Goal: Transaction & Acquisition: Purchase product/service

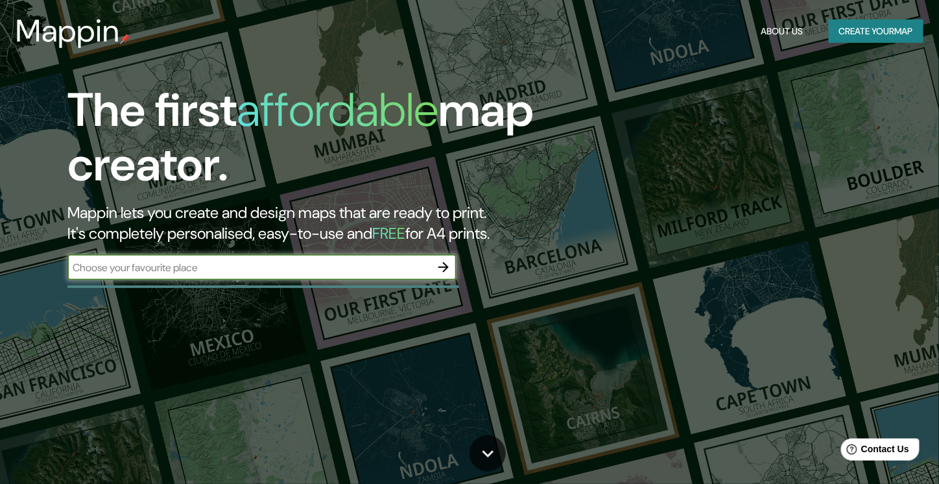
click at [865, 29] on button "Create your map" at bounding box center [875, 31] width 95 height 24
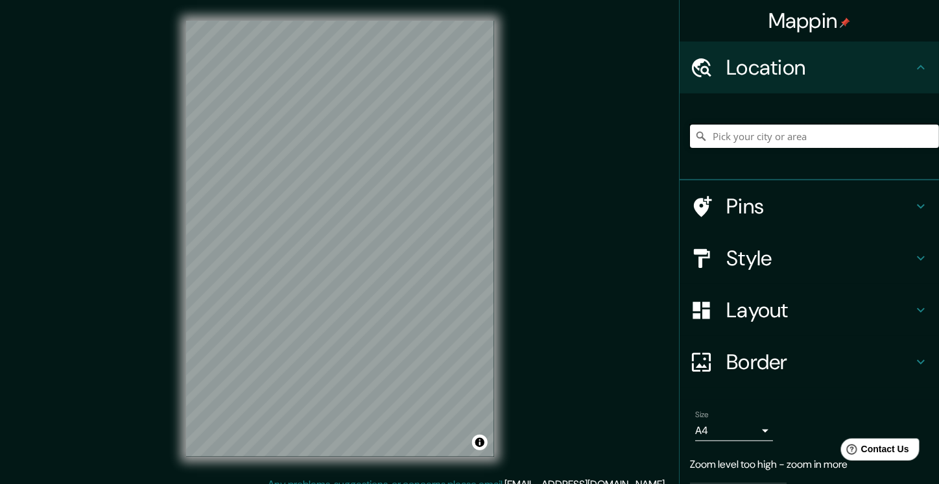
click at [749, 142] on input "Pick your city or area" at bounding box center [814, 135] width 249 height 23
type input "r"
type input "[GEOGRAPHIC_DATA], [GEOGRAPHIC_DATA], [GEOGRAPHIC_DATA]"
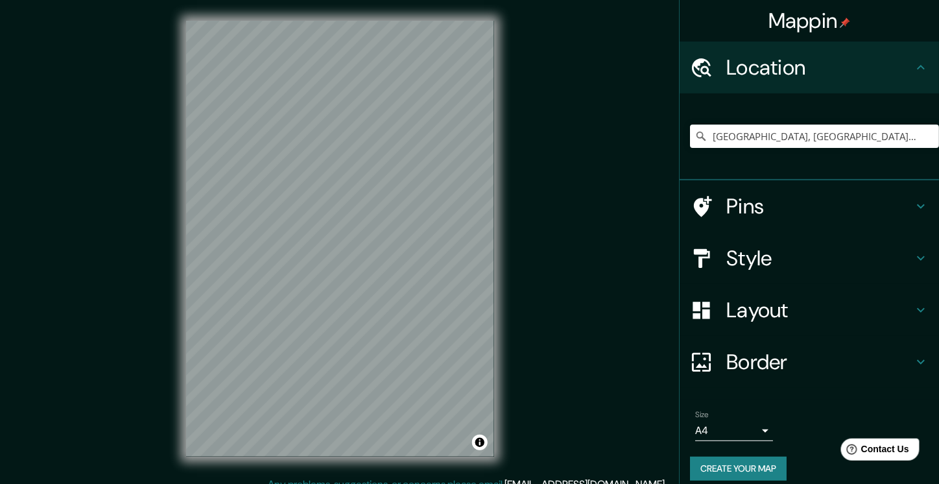
click at [917, 211] on icon at bounding box center [921, 206] width 16 height 16
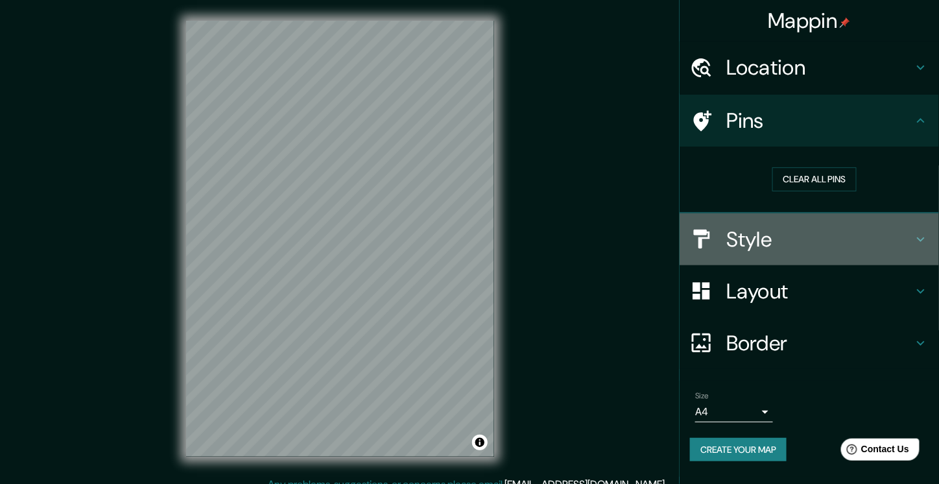
click at [910, 246] on h4 "Style" at bounding box center [819, 239] width 187 height 26
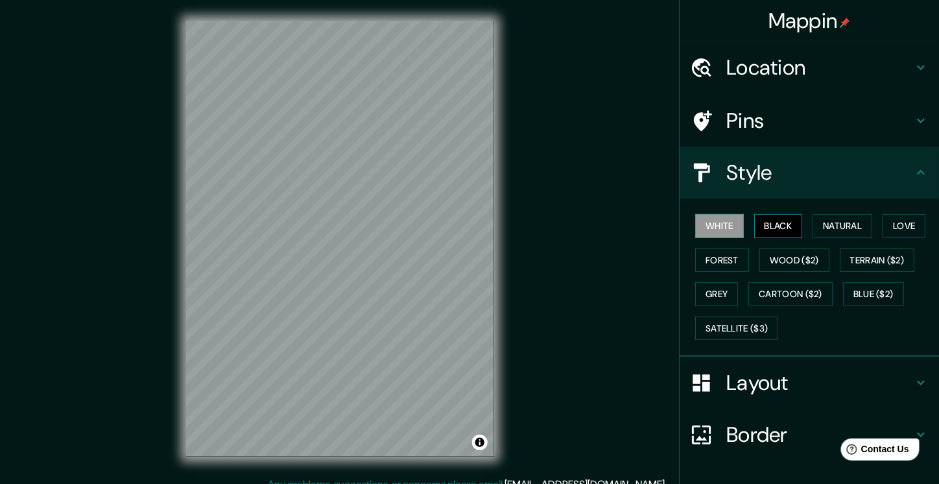
click at [781, 222] on button "Black" at bounding box center [778, 226] width 49 height 24
click at [830, 229] on button "Natural" at bounding box center [842, 226] width 60 height 24
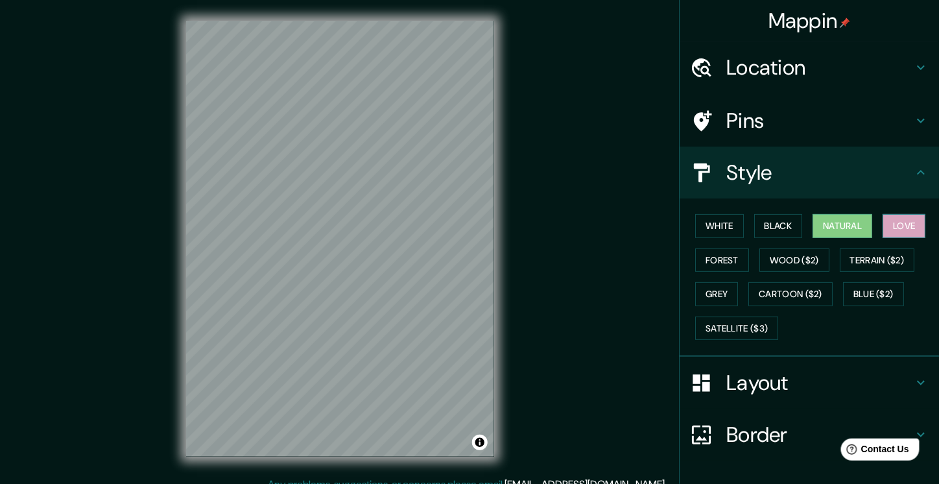
click at [894, 231] on button "Love" at bounding box center [903, 226] width 43 height 24
click at [723, 264] on button "Forest" at bounding box center [722, 260] width 54 height 24
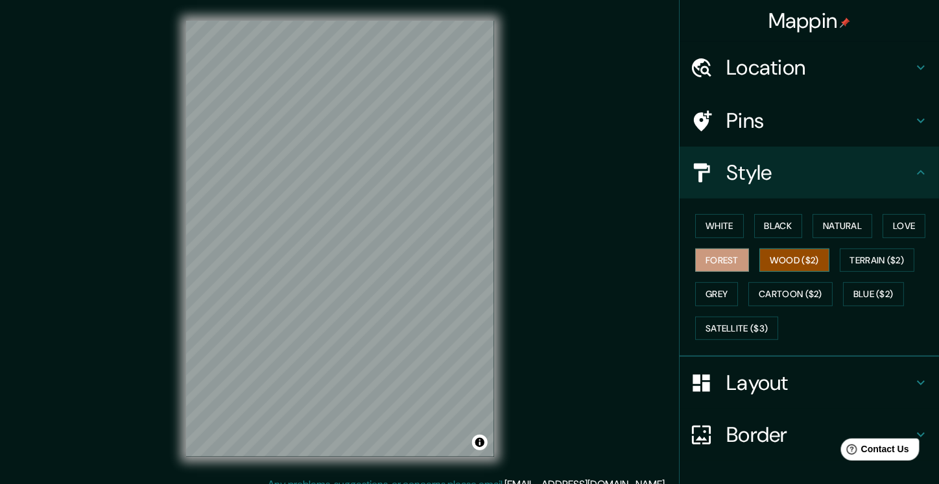
click at [782, 262] on button "Wood ($2)" at bounding box center [794, 260] width 70 height 24
click at [882, 264] on button "Terrain ($2)" at bounding box center [876, 260] width 75 height 24
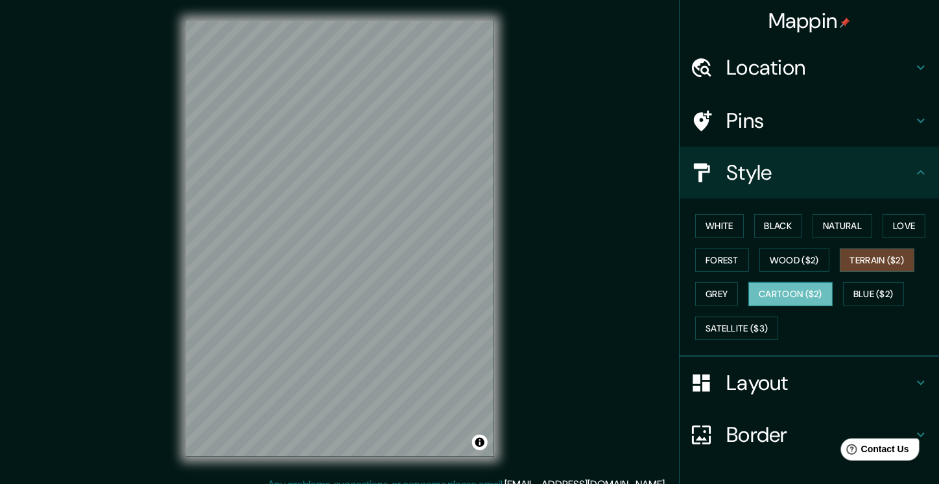
click at [788, 290] on button "Cartoon ($2)" at bounding box center [790, 294] width 84 height 24
click at [714, 288] on button "Grey" at bounding box center [716, 294] width 43 height 24
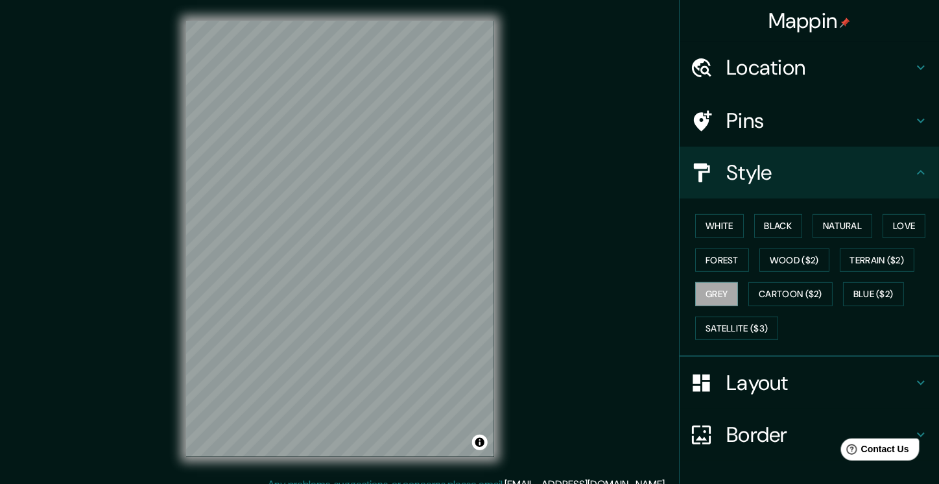
click at [723, 309] on div "White Black Natural Love Forest Wood ($2) Terrain ($2) Grey Cartoon ($2) Blue (…" at bounding box center [814, 277] width 249 height 136
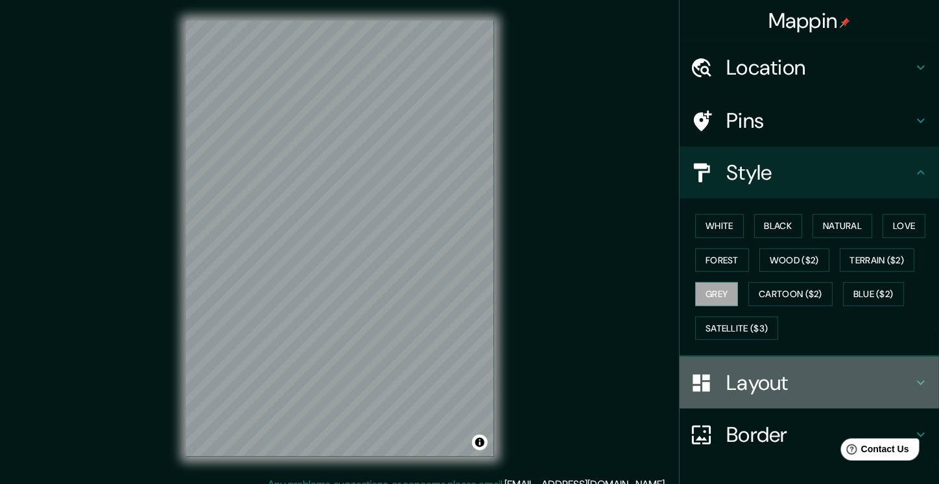
click at [887, 384] on h4 "Layout" at bounding box center [819, 382] width 187 height 26
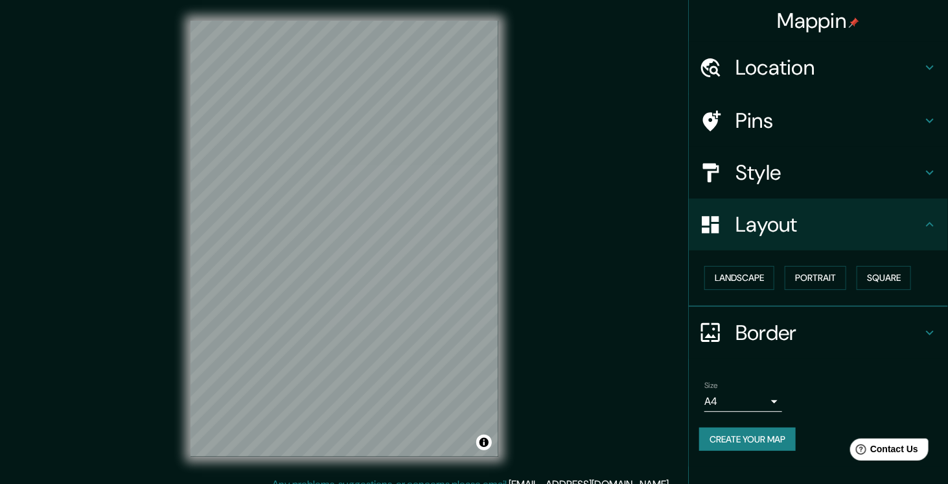
click at [733, 395] on body "Mappin Location [GEOGRAPHIC_DATA], [GEOGRAPHIC_DATA], [GEOGRAPHIC_DATA] [GEOGRA…" at bounding box center [474, 242] width 948 height 484
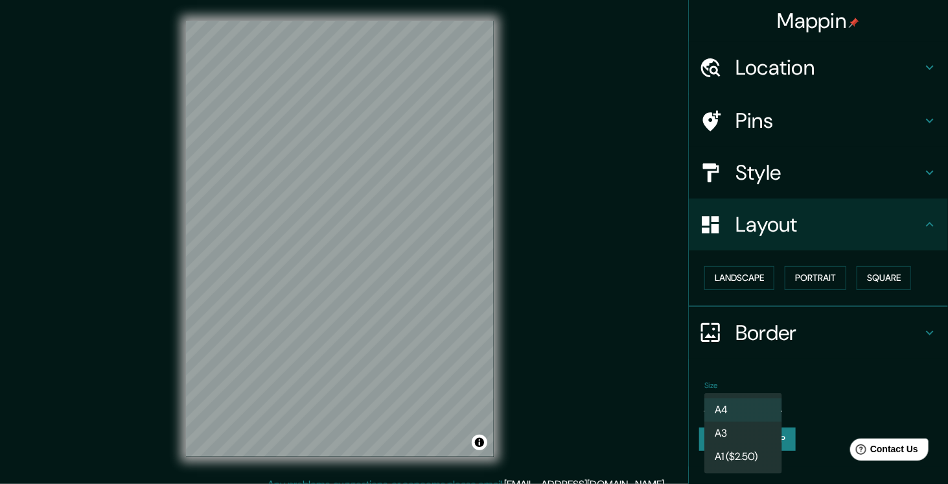
click at [801, 377] on div at bounding box center [474, 242] width 948 height 484
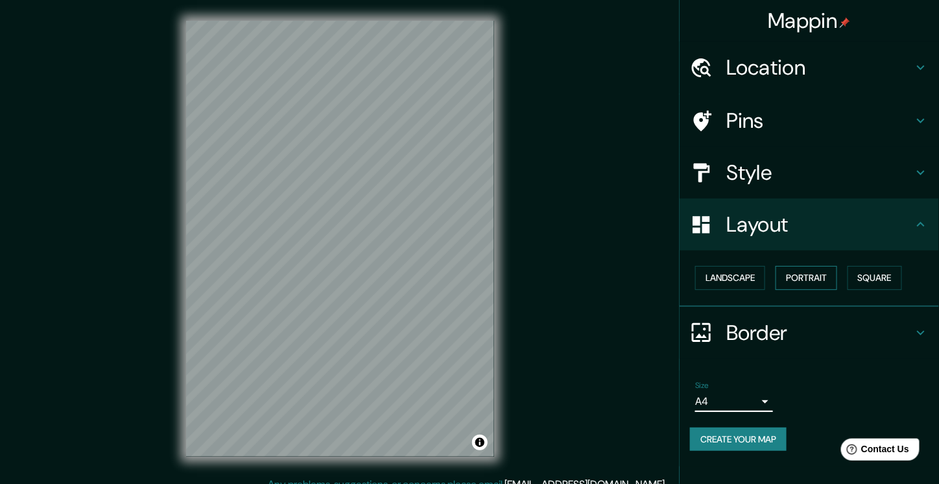
click at [810, 274] on button "Portrait" at bounding box center [806, 278] width 62 height 24
click at [748, 275] on button "Landscape" at bounding box center [730, 278] width 70 height 24
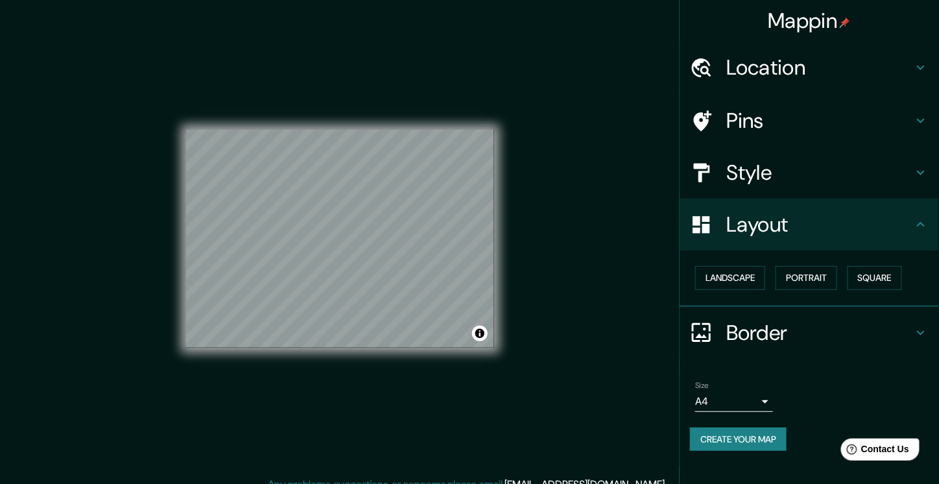
click at [892, 289] on div "Landscape [GEOGRAPHIC_DATA]" at bounding box center [814, 278] width 249 height 34
click at [895, 279] on button "Square" at bounding box center [874, 278] width 54 height 24
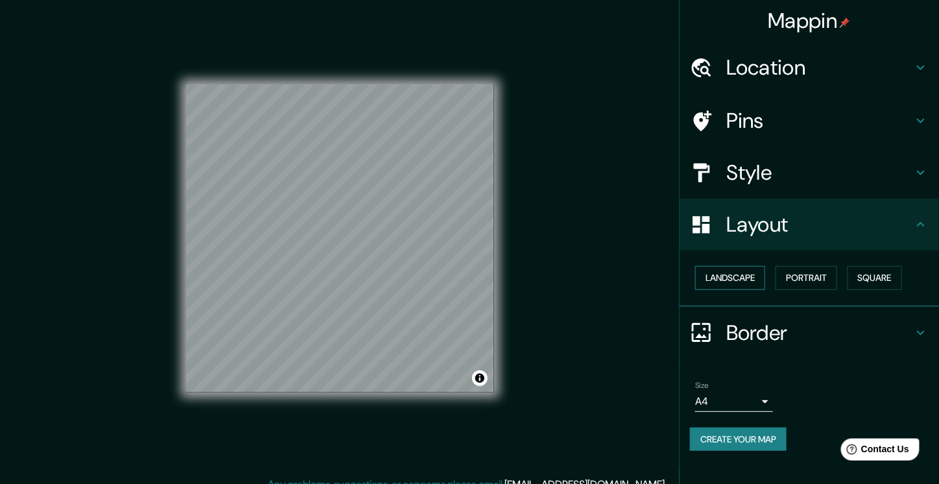
click at [721, 274] on button "Landscape" at bounding box center [730, 278] width 70 height 24
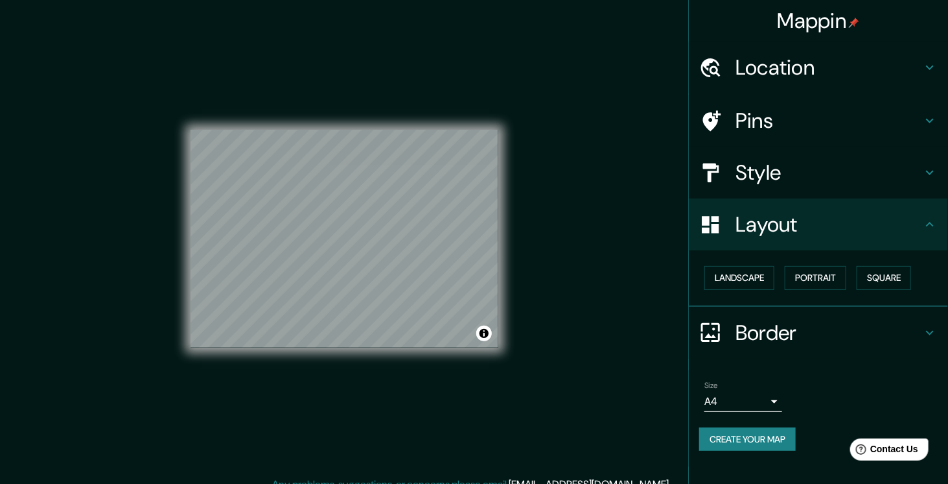
click at [763, 399] on body "Mappin Location [GEOGRAPHIC_DATA], [GEOGRAPHIC_DATA], [GEOGRAPHIC_DATA] [GEOGRA…" at bounding box center [474, 242] width 948 height 484
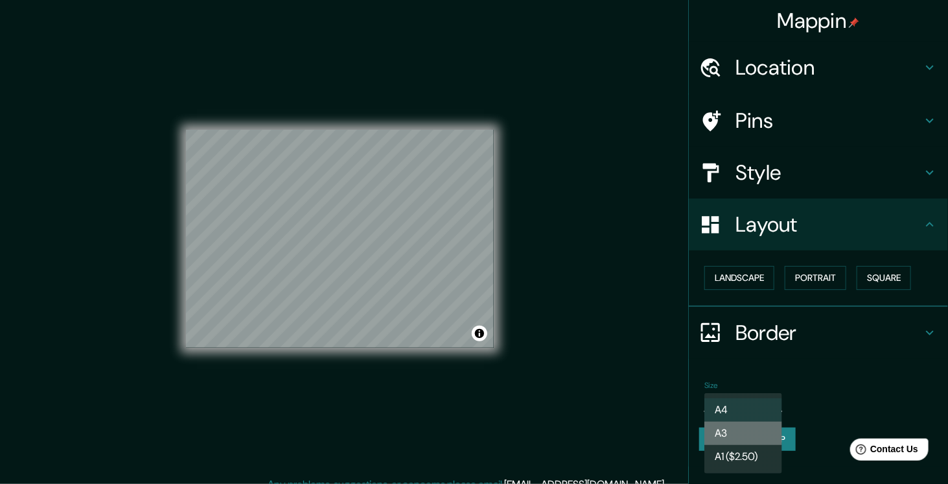
click at [745, 430] on li "A3" at bounding box center [744, 432] width 78 height 23
type input "a4"
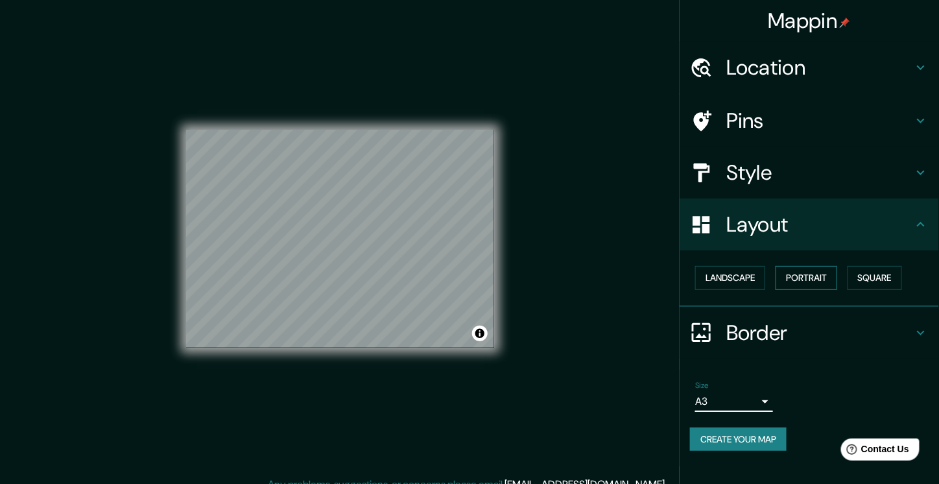
click at [785, 270] on button "Portrait" at bounding box center [806, 278] width 62 height 24
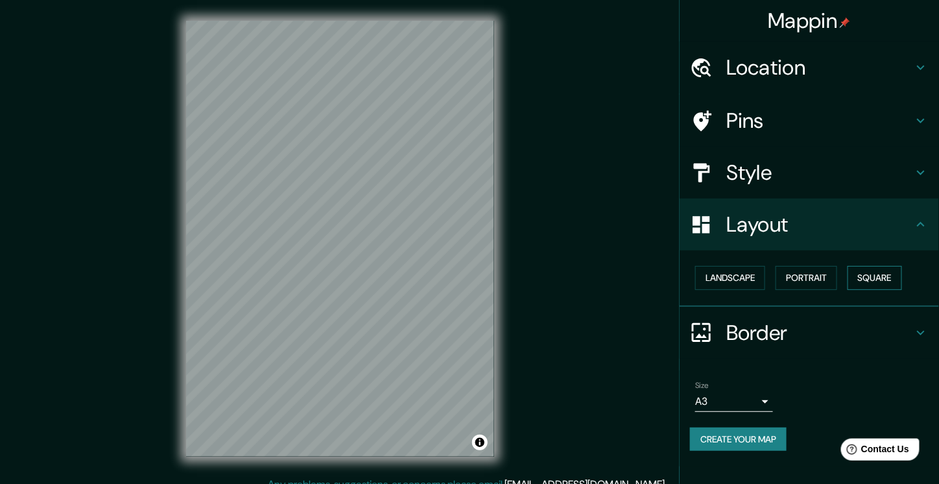
click at [870, 281] on button "Square" at bounding box center [874, 278] width 54 height 24
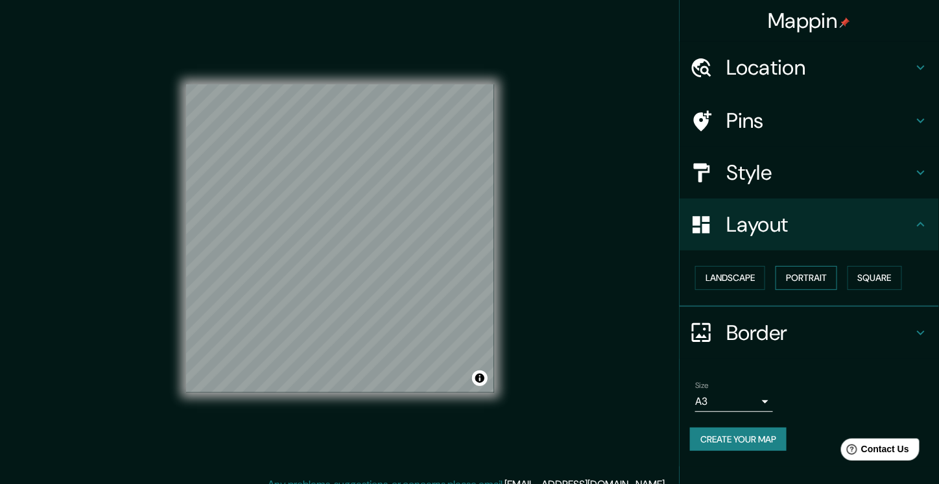
click at [796, 283] on button "Portrait" at bounding box center [806, 278] width 62 height 24
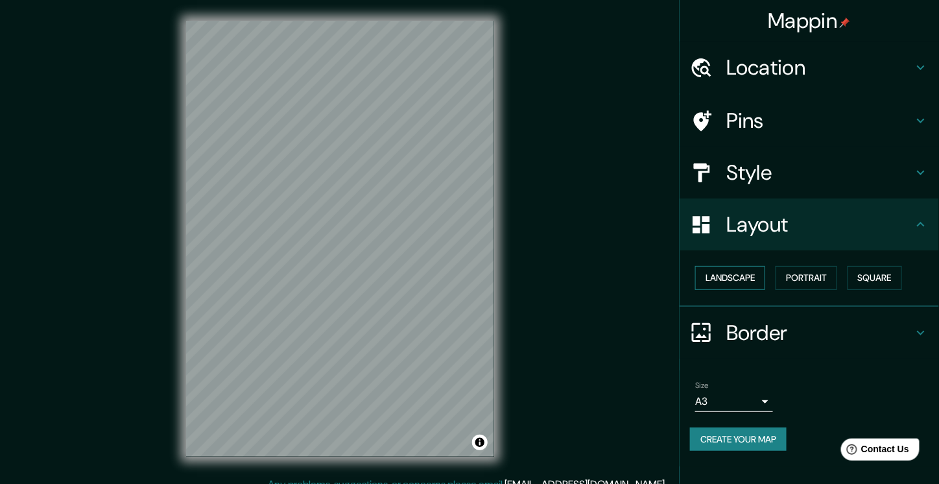
click at [733, 276] on button "Landscape" at bounding box center [730, 278] width 70 height 24
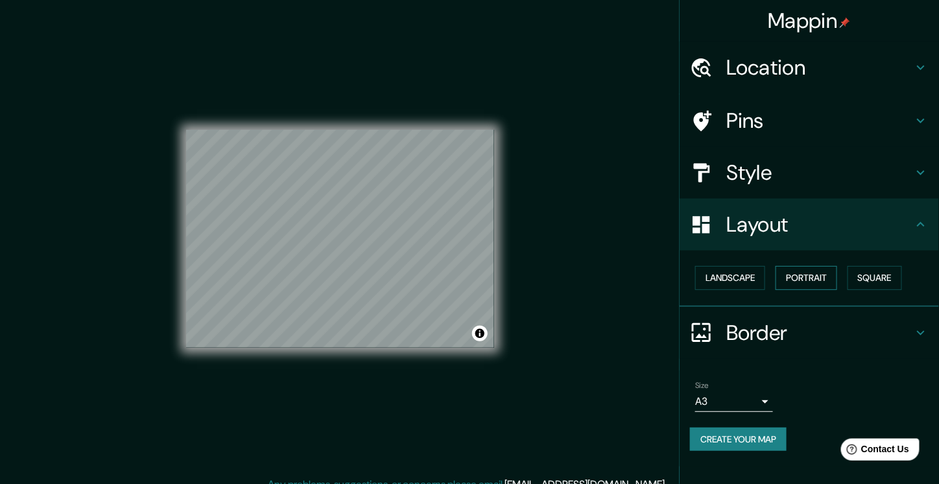
click at [815, 276] on button "Portrait" at bounding box center [806, 278] width 62 height 24
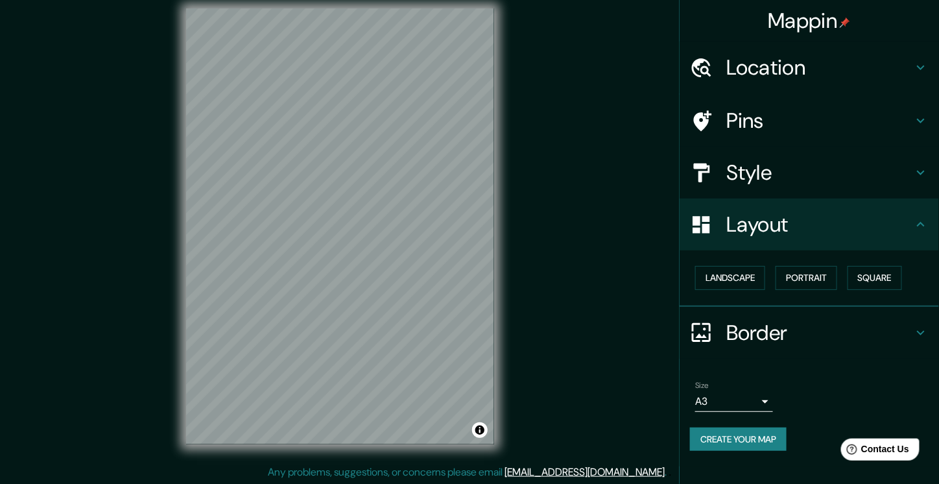
scroll to position [14, 0]
click at [922, 227] on icon at bounding box center [921, 225] width 16 height 16
click at [921, 217] on icon at bounding box center [921, 225] width 16 height 16
click at [924, 228] on icon at bounding box center [921, 225] width 16 height 16
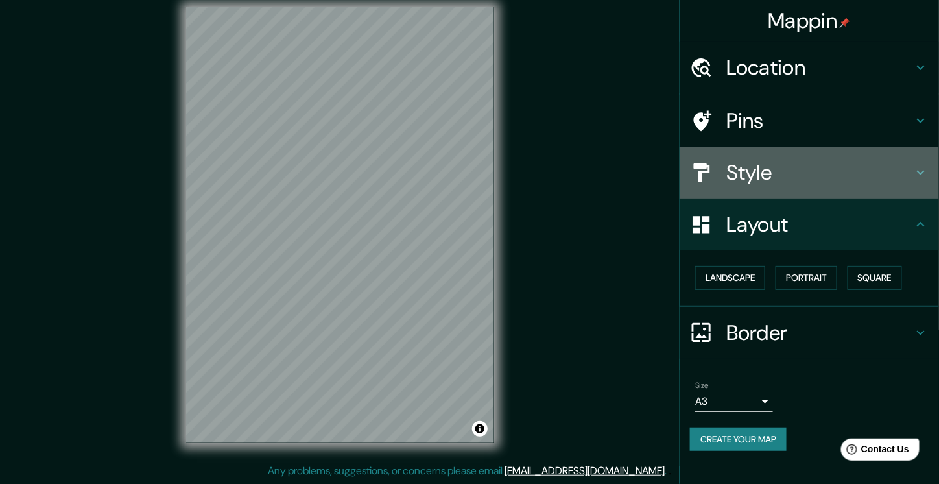
click at [924, 178] on icon at bounding box center [921, 173] width 16 height 16
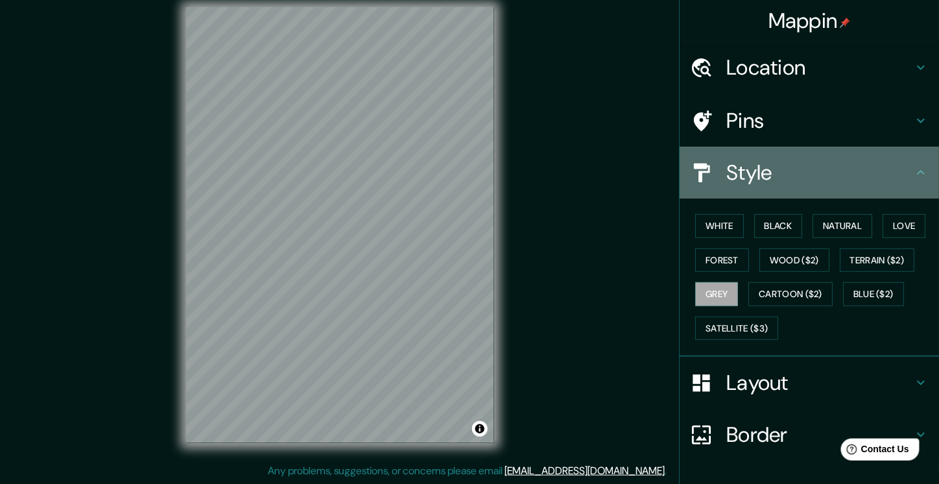
click at [924, 178] on div "Style" at bounding box center [808, 173] width 259 height 52
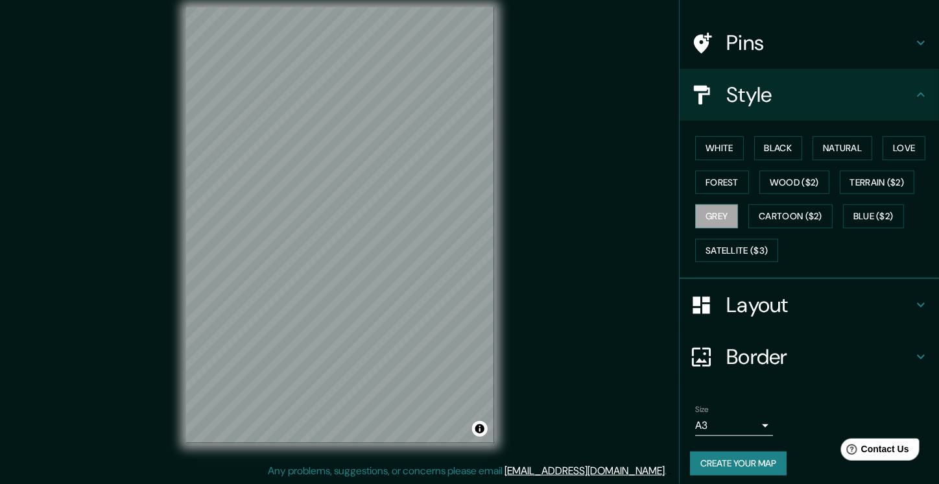
scroll to position [81, 0]
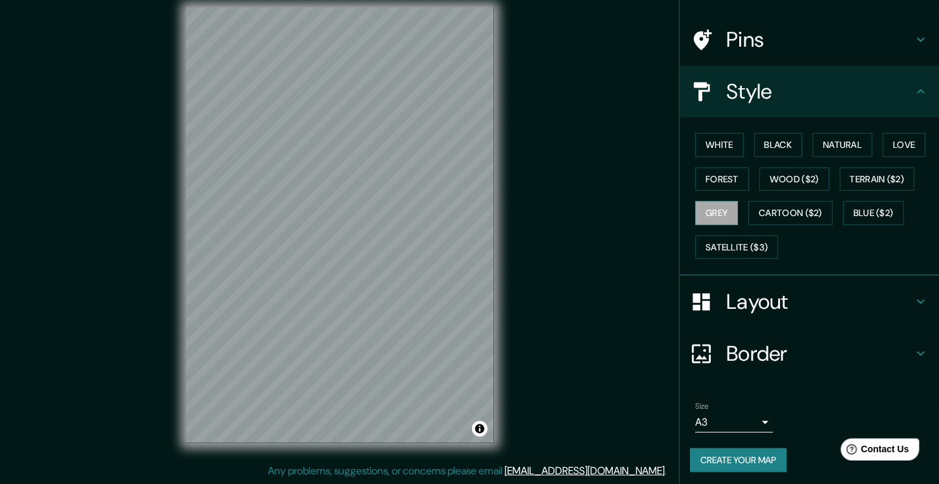
click at [913, 348] on icon at bounding box center [921, 354] width 16 height 16
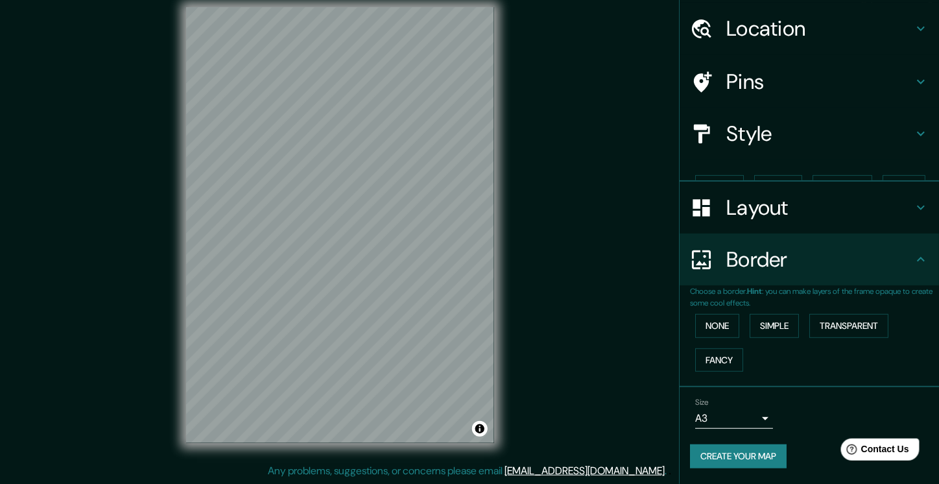
scroll to position [16, 0]
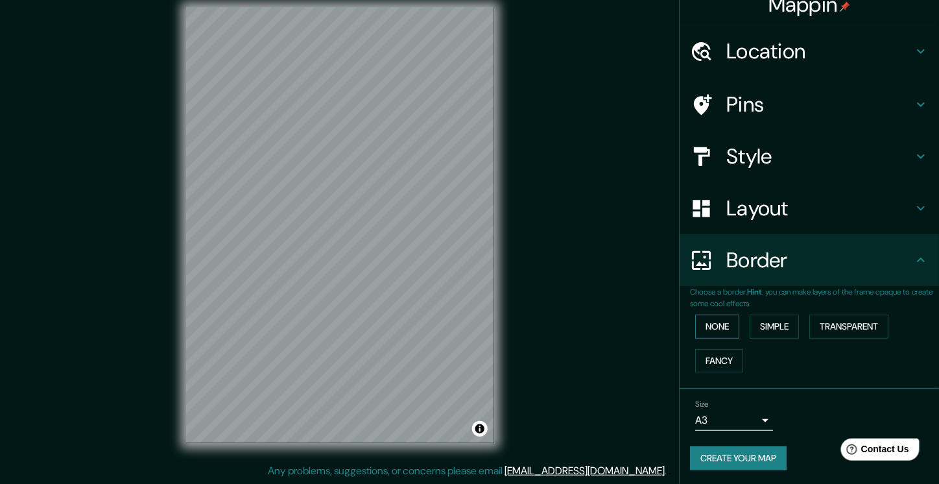
click at [721, 329] on button "None" at bounding box center [717, 326] width 44 height 24
click at [763, 329] on button "Simple" at bounding box center [773, 326] width 49 height 24
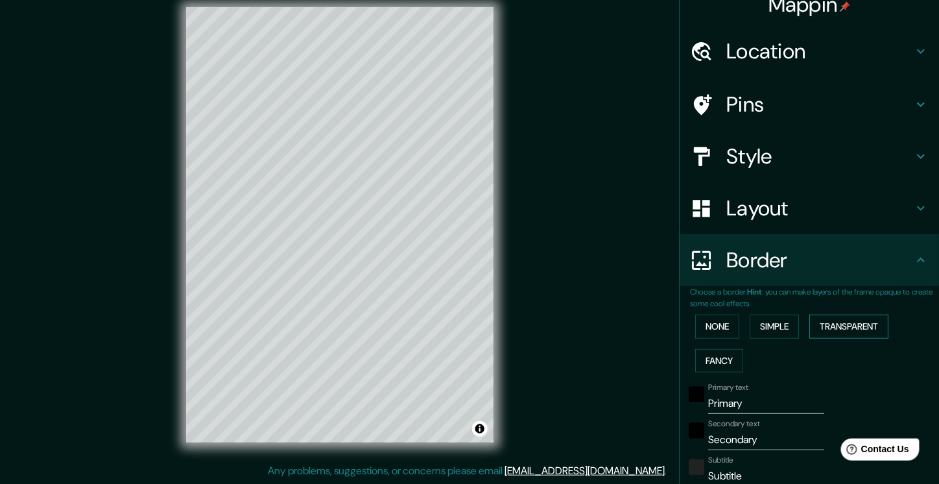
click at [838, 329] on button "Transparent" at bounding box center [848, 326] width 79 height 24
click at [710, 364] on button "Fancy" at bounding box center [719, 361] width 48 height 24
click at [774, 326] on button "Simple" at bounding box center [773, 326] width 49 height 24
click at [732, 332] on div "None Simple Transparent Fancy" at bounding box center [814, 343] width 249 height 68
click at [717, 329] on button "None" at bounding box center [717, 326] width 44 height 24
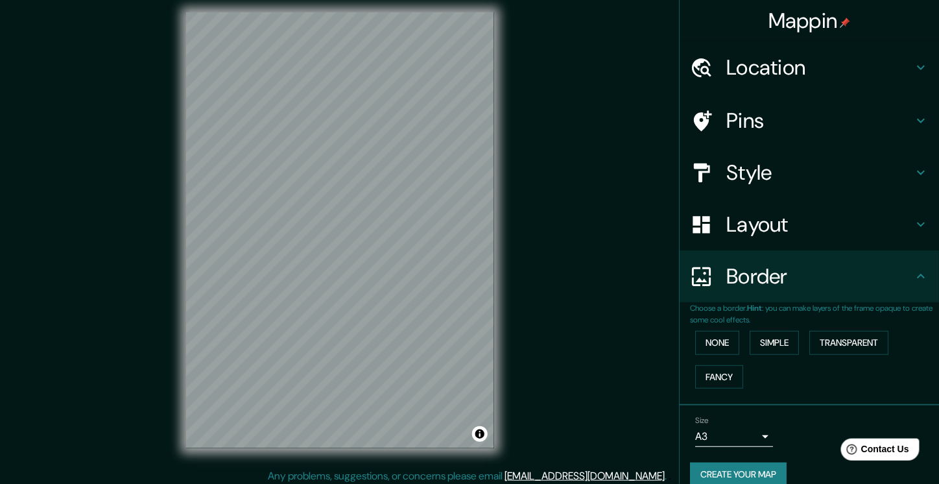
scroll to position [0, 0]
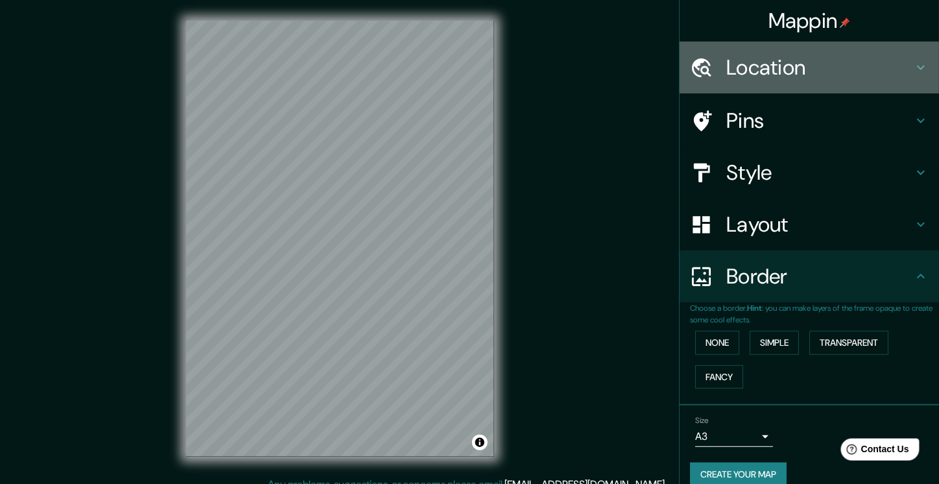
click at [821, 73] on h4 "Location" at bounding box center [819, 67] width 187 height 26
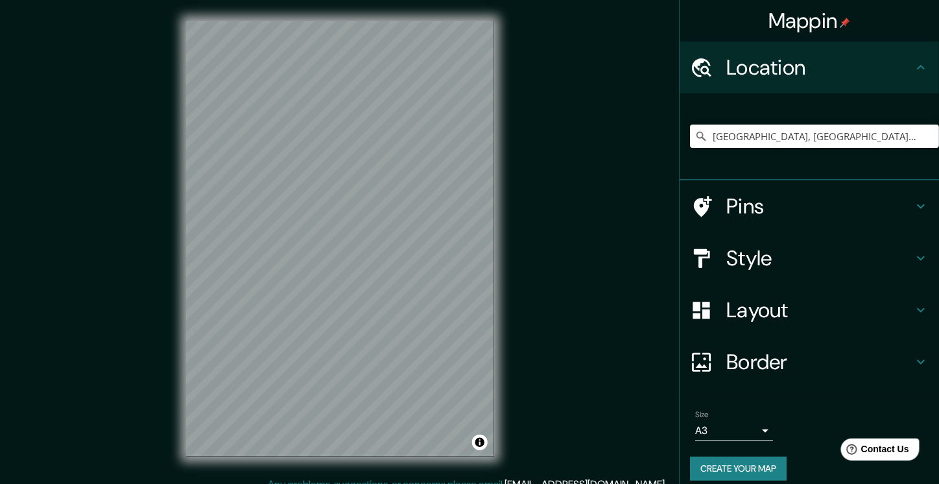
click at [812, 193] on h4 "Pins" at bounding box center [819, 206] width 187 height 26
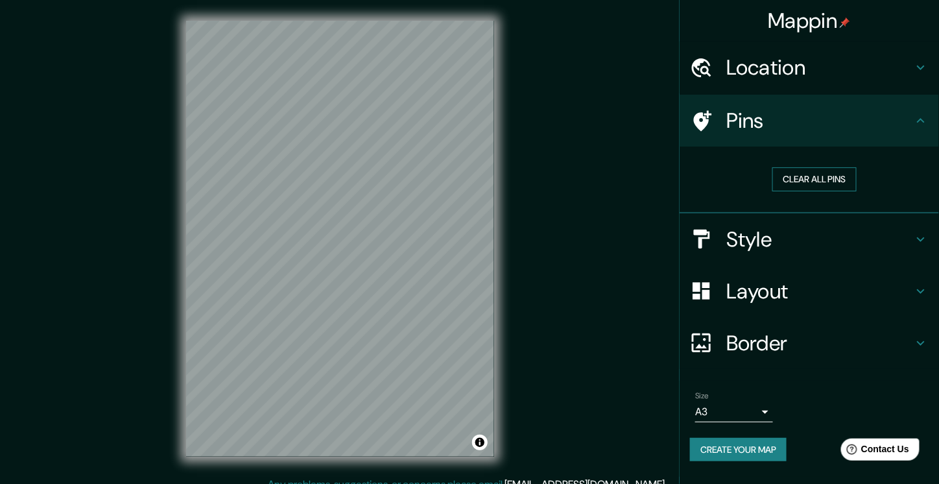
click at [826, 174] on button "Clear all pins" at bounding box center [814, 179] width 84 height 24
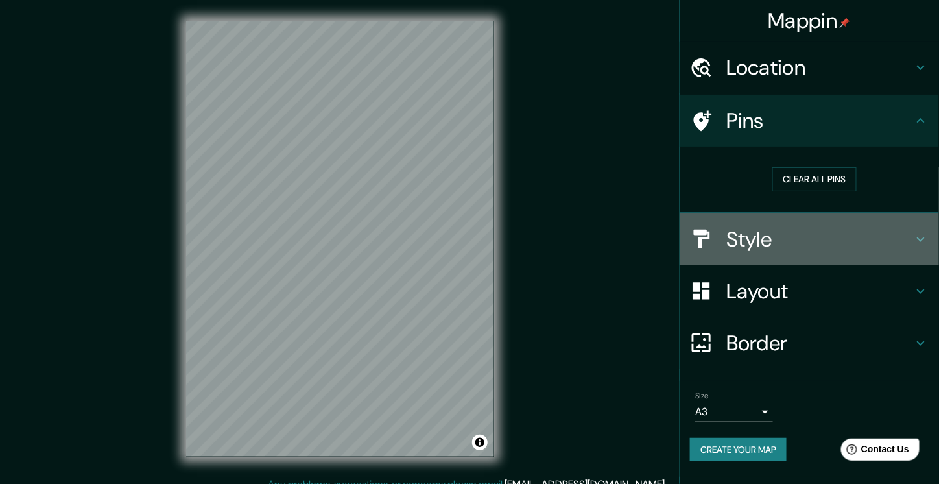
click at [764, 234] on h4 "Style" at bounding box center [819, 239] width 187 height 26
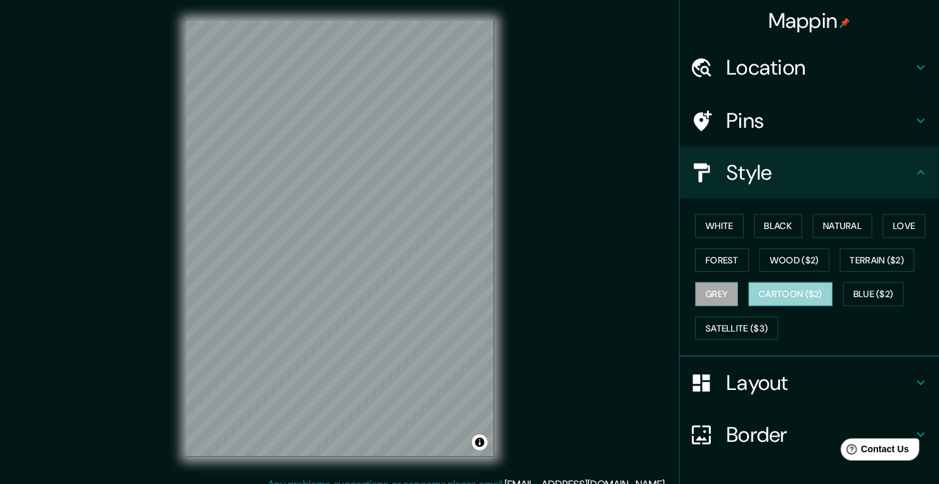
click at [767, 293] on button "Cartoon ($2)" at bounding box center [790, 294] width 84 height 24
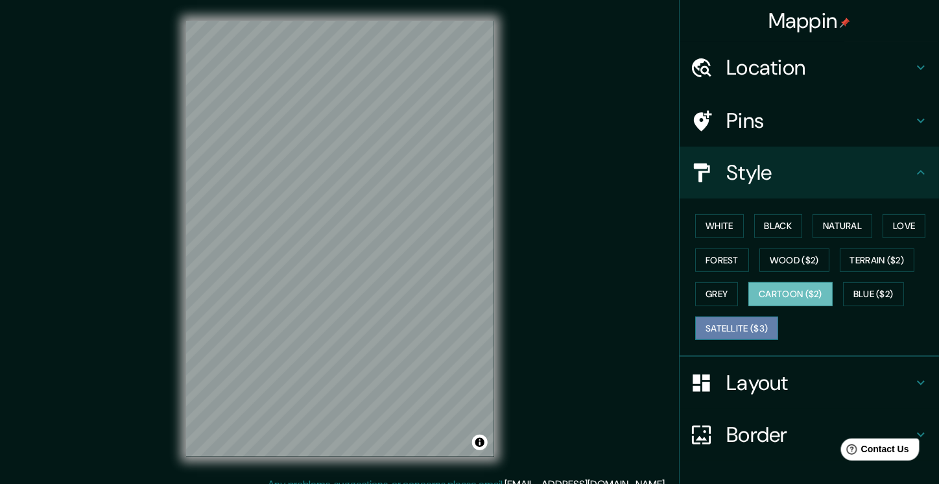
click at [741, 326] on button "Satellite ($3)" at bounding box center [736, 328] width 83 height 24
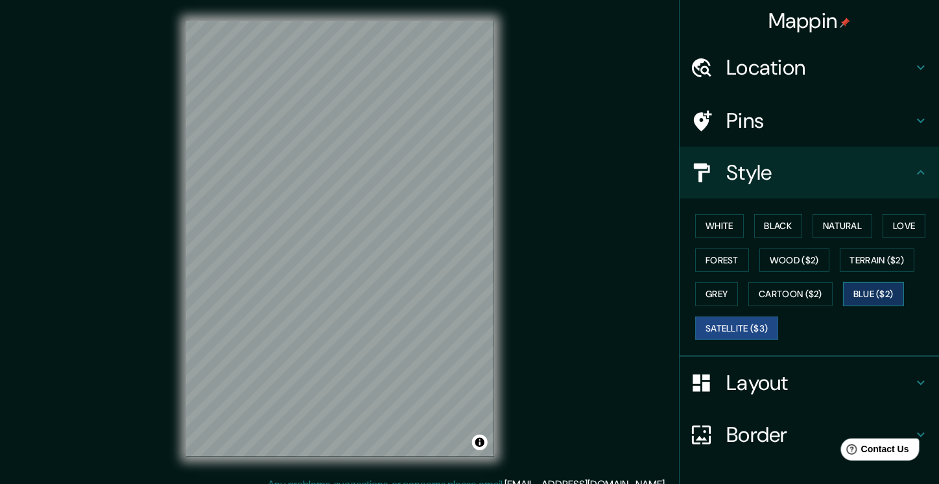
click at [880, 291] on button "Blue ($2)" at bounding box center [873, 294] width 61 height 24
click at [880, 262] on button "Terrain ($2)" at bounding box center [876, 260] width 75 height 24
